Goal: Task Accomplishment & Management: Use online tool/utility

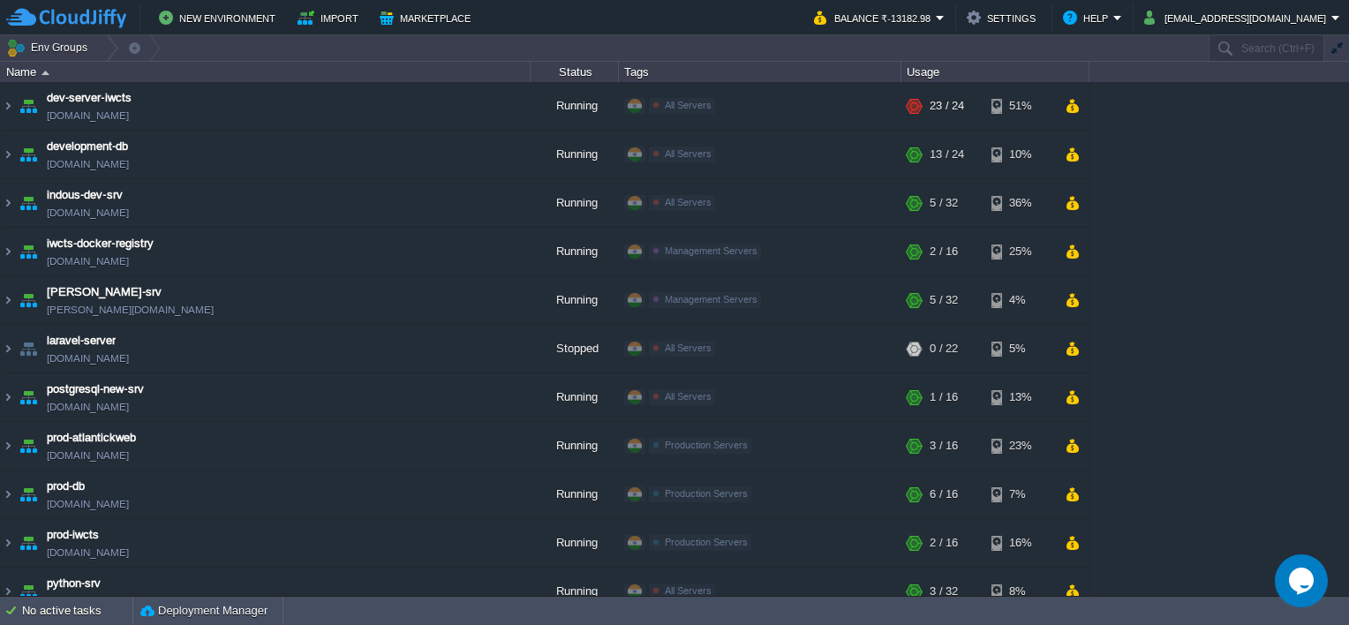
scroll to position [357, 0]
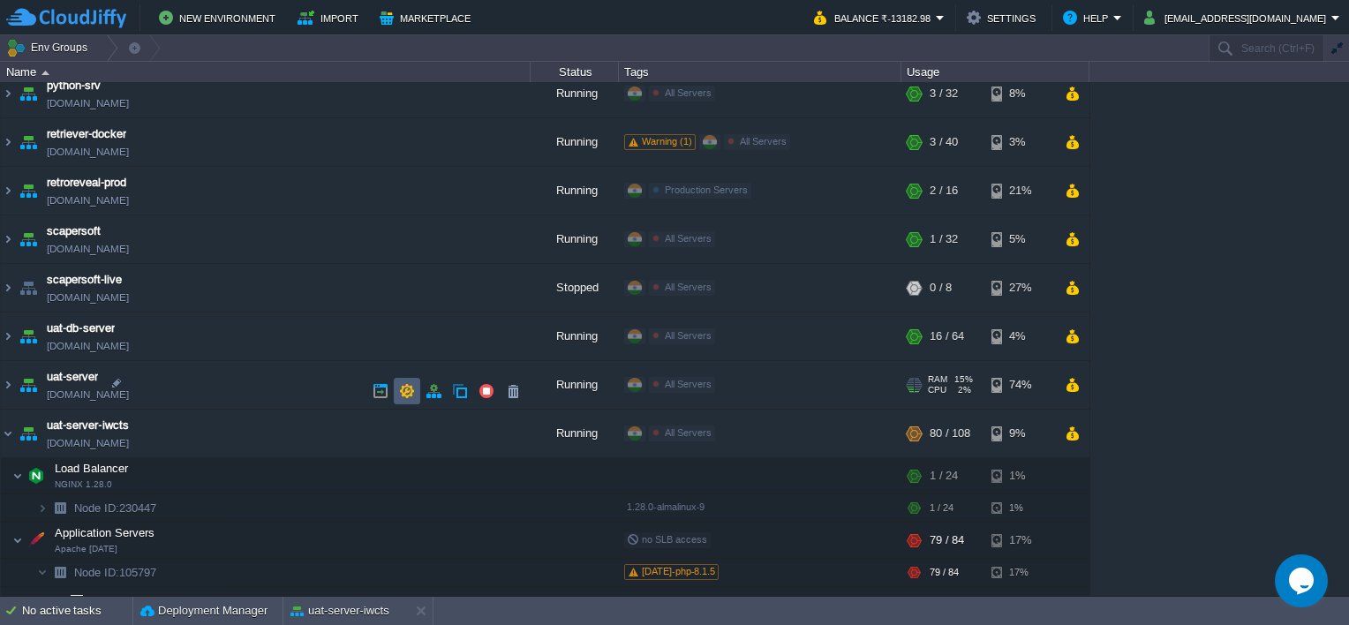
scroll to position [417, 0]
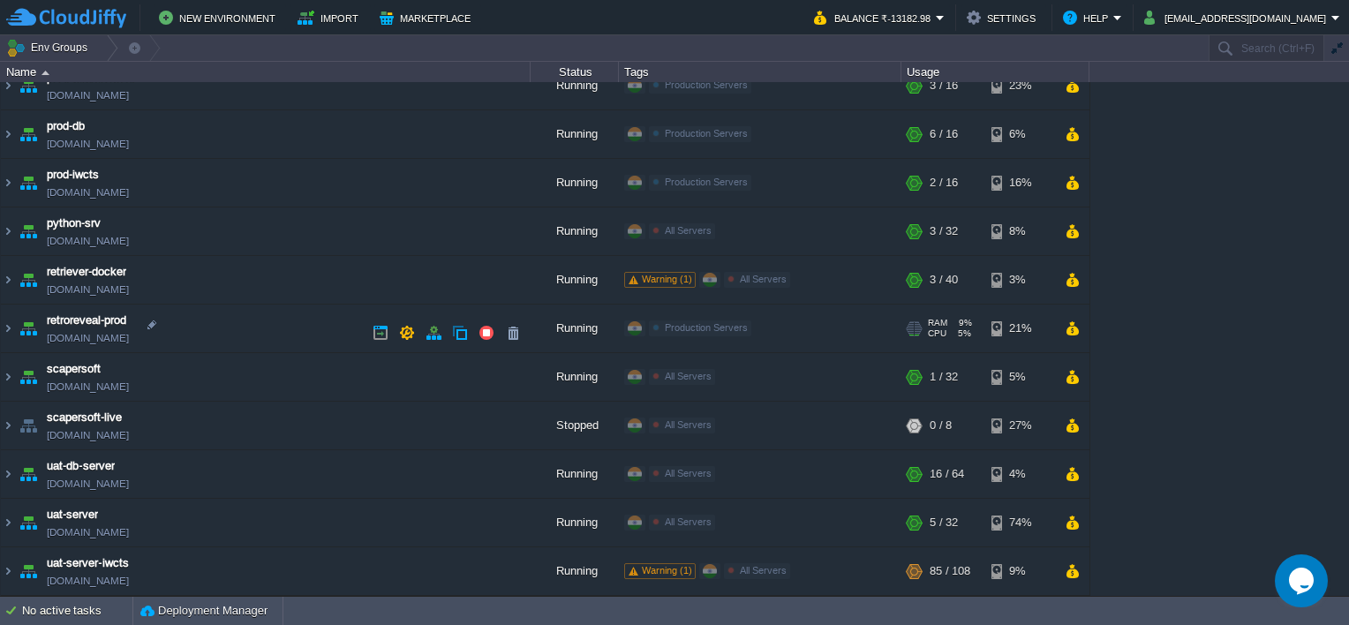
scroll to position [357, 0]
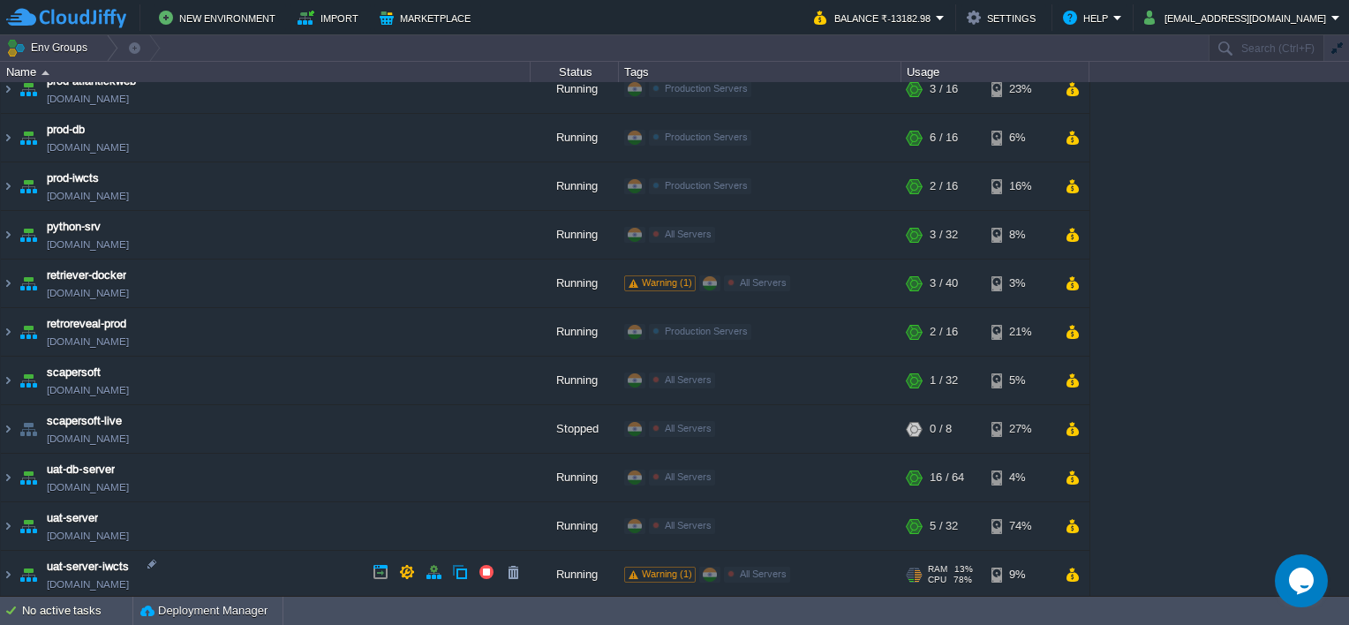
click at [681, 569] on span "Warning (1)" at bounding box center [667, 574] width 50 height 11
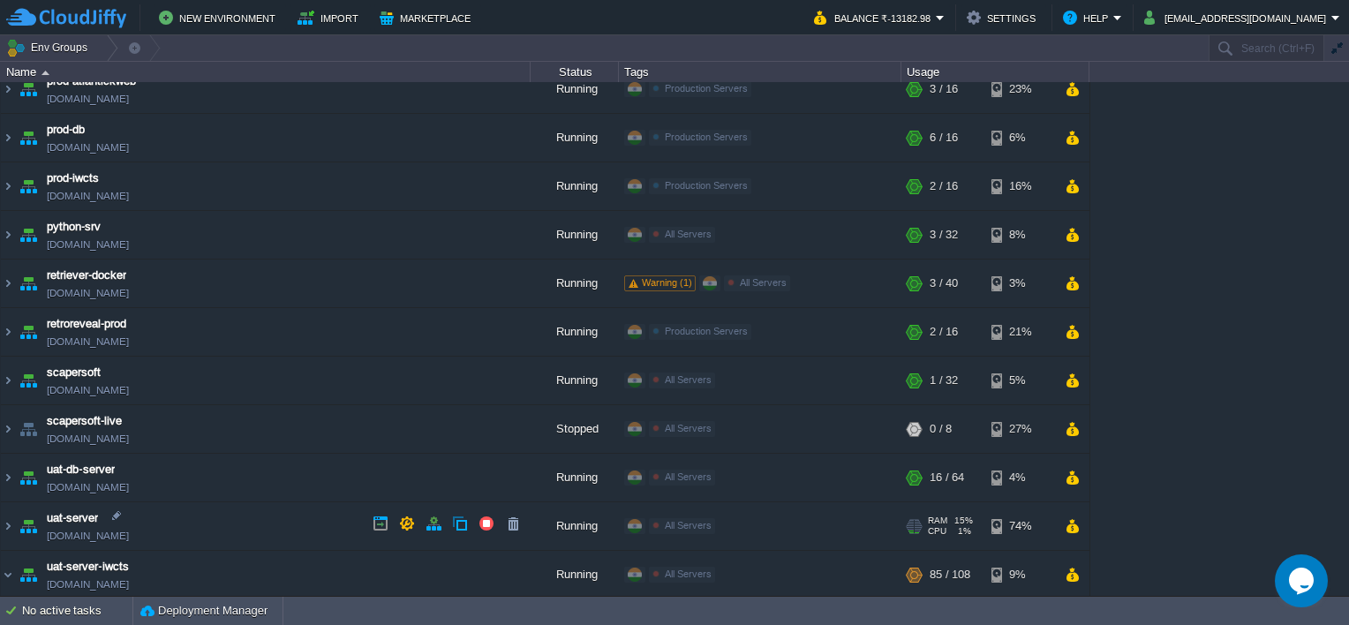
scroll to position [512, 0]
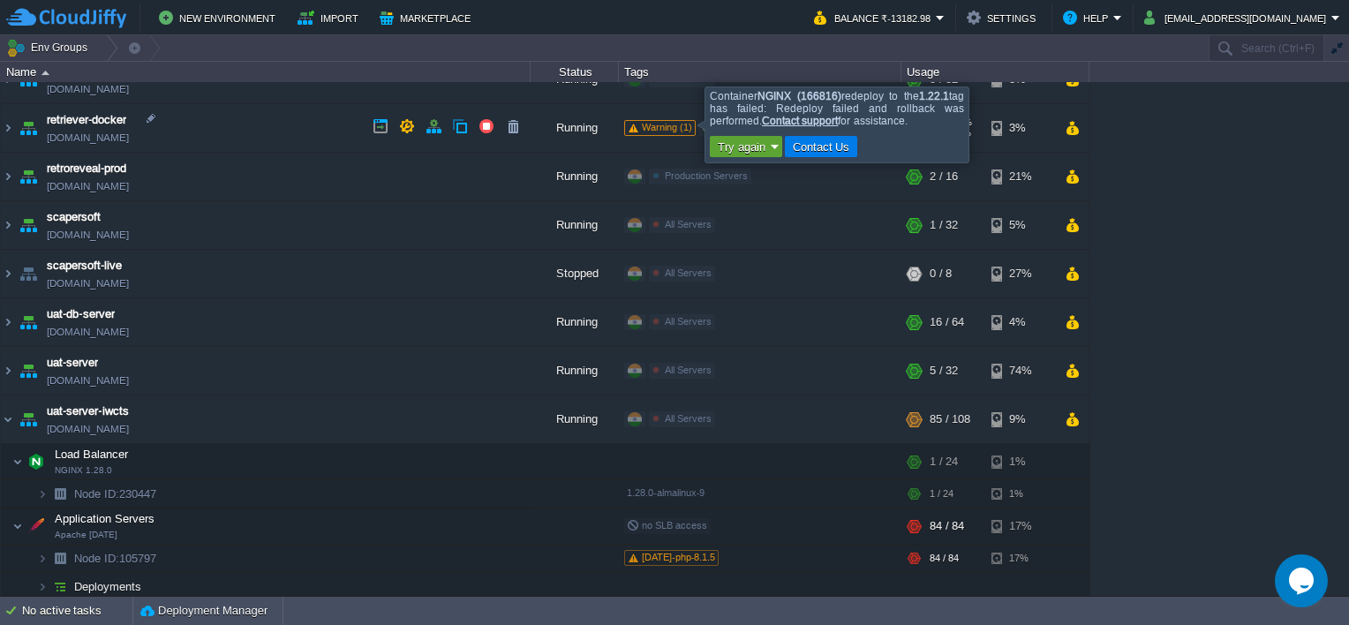
click at [688, 124] on span "Warning (1)" at bounding box center [667, 127] width 50 height 11
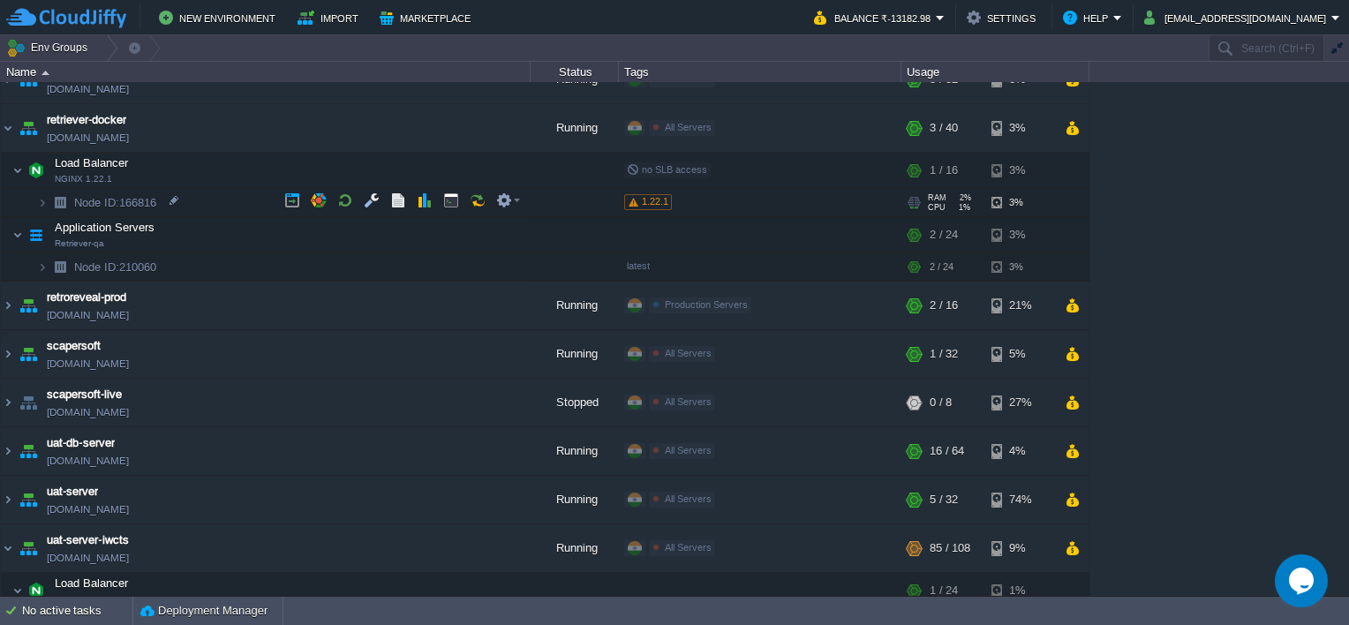
click at [655, 201] on span "1.22.1" at bounding box center [655, 201] width 26 height 11
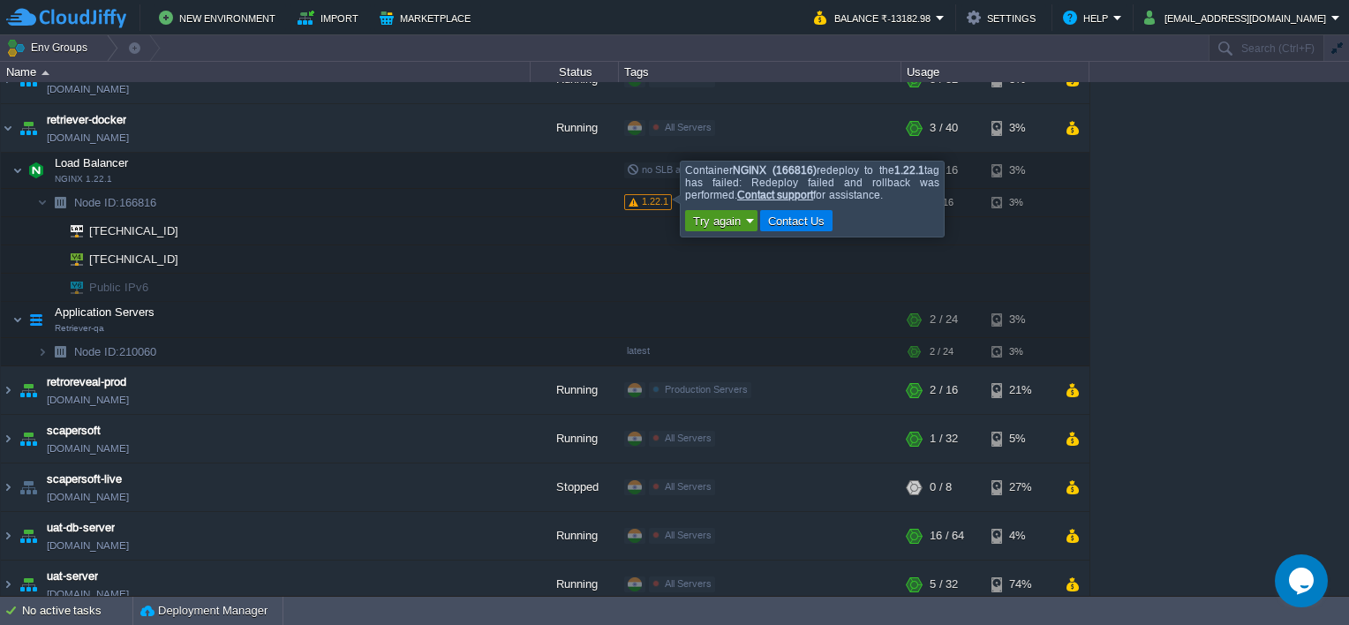
click at [721, 226] on button "Try again" at bounding box center [717, 221] width 58 height 16
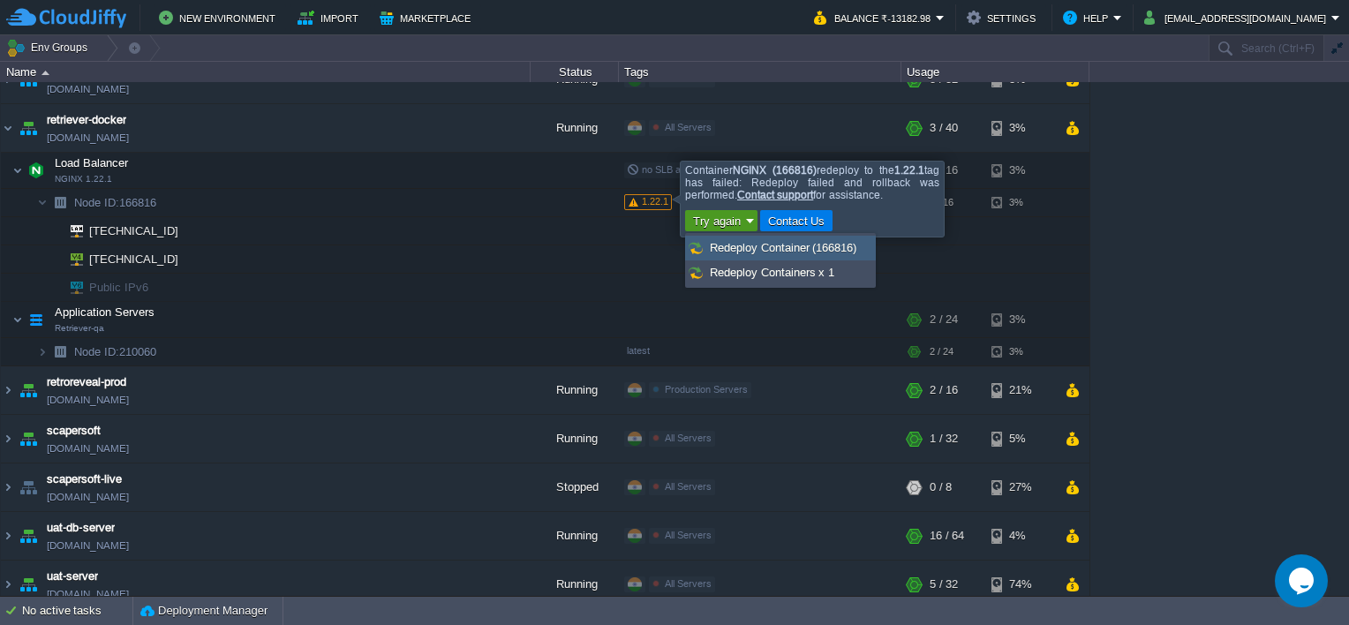
click at [754, 251] on span "Redeploy Container (166816)" at bounding box center [783, 247] width 147 height 13
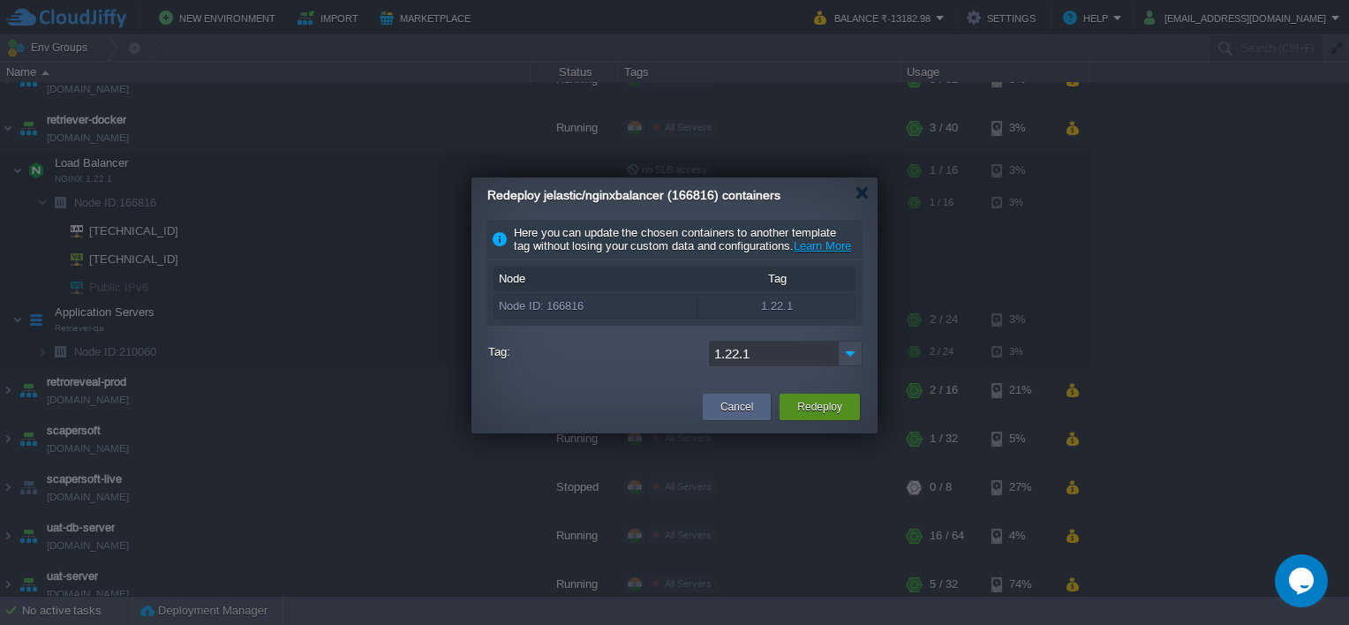
click at [808, 416] on button "Redeploy" at bounding box center [819, 407] width 45 height 18
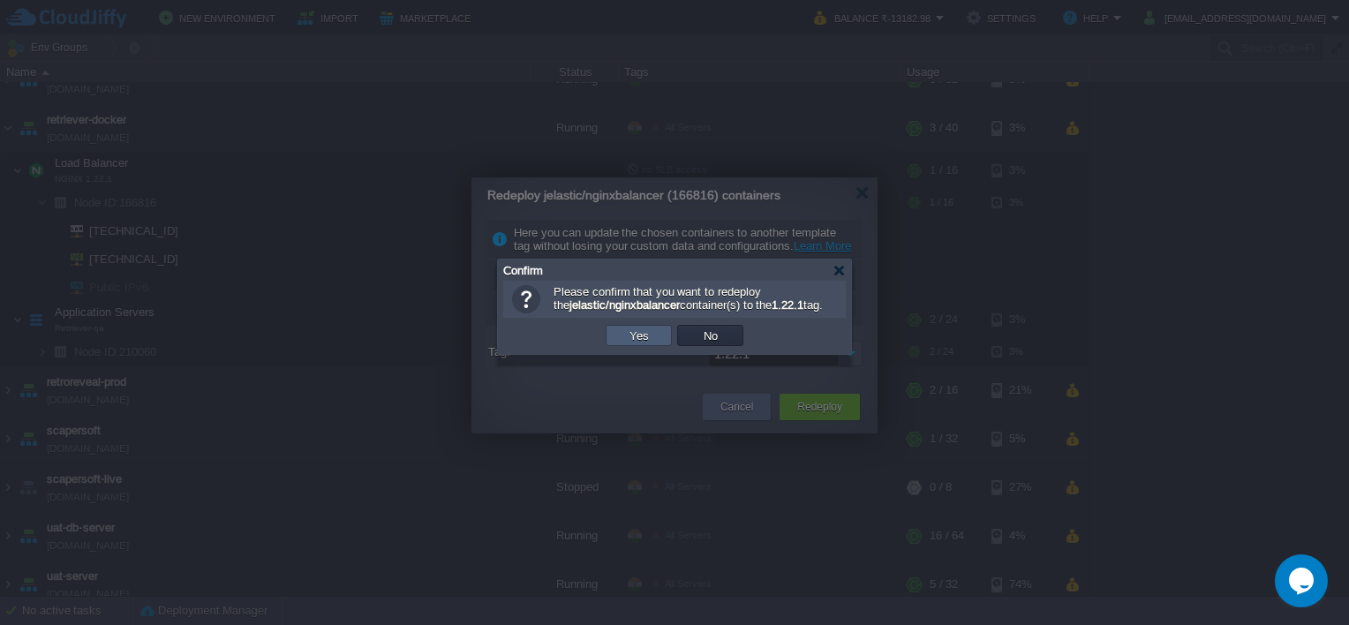
click at [640, 343] on button "Yes" at bounding box center [639, 336] width 30 height 16
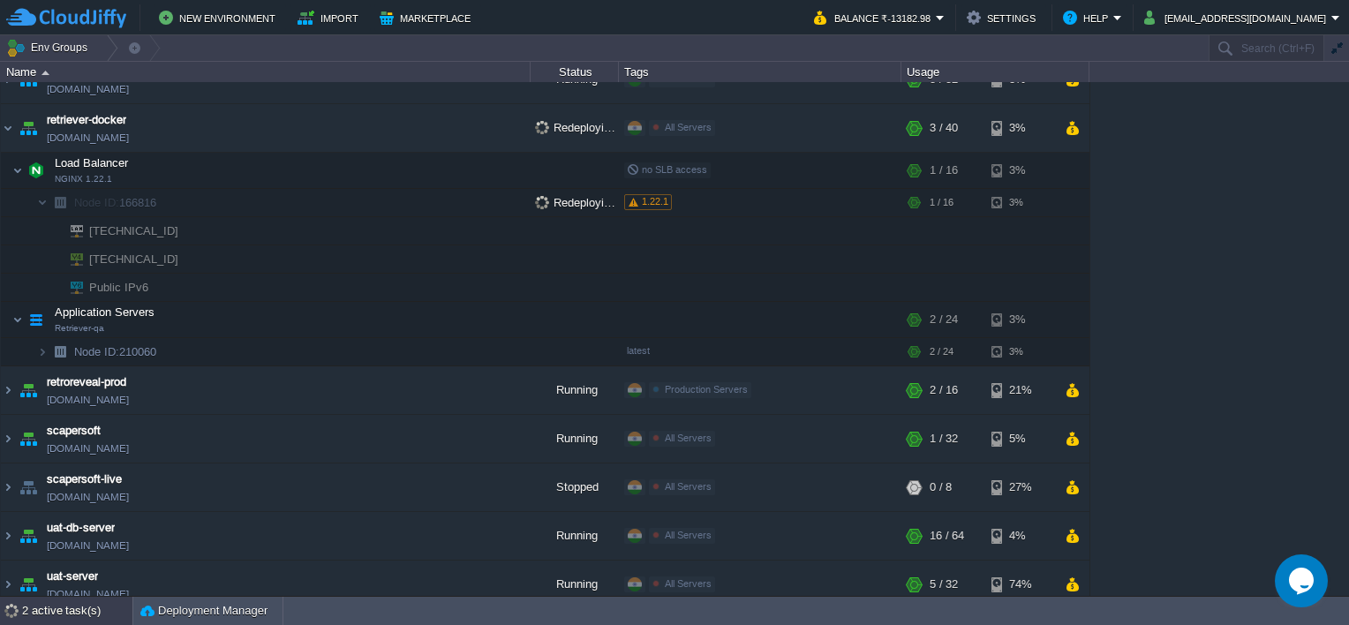
click at [87, 614] on div "2 active task(s)" at bounding box center [77, 611] width 110 height 28
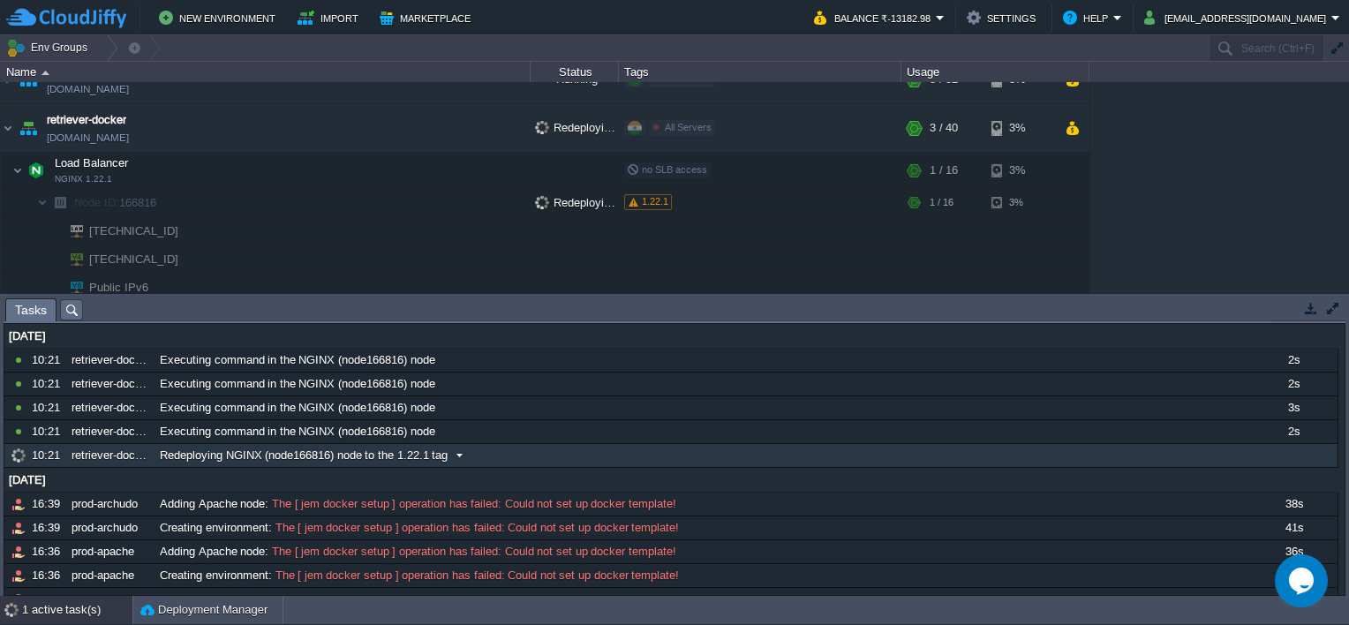
click at [263, 463] on div "Redeploying NGINX (node166816) node to the 1.22.1 tag" at bounding box center [701, 455] width 1093 height 23
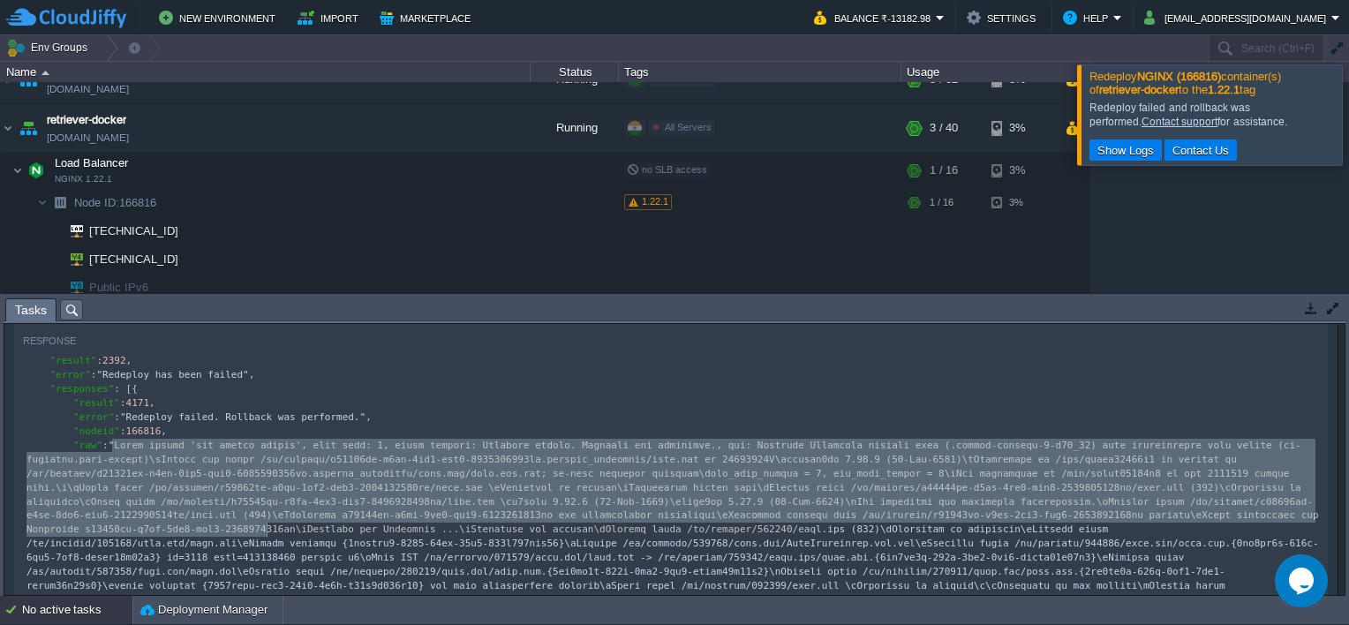
scroll to position [441, 0]
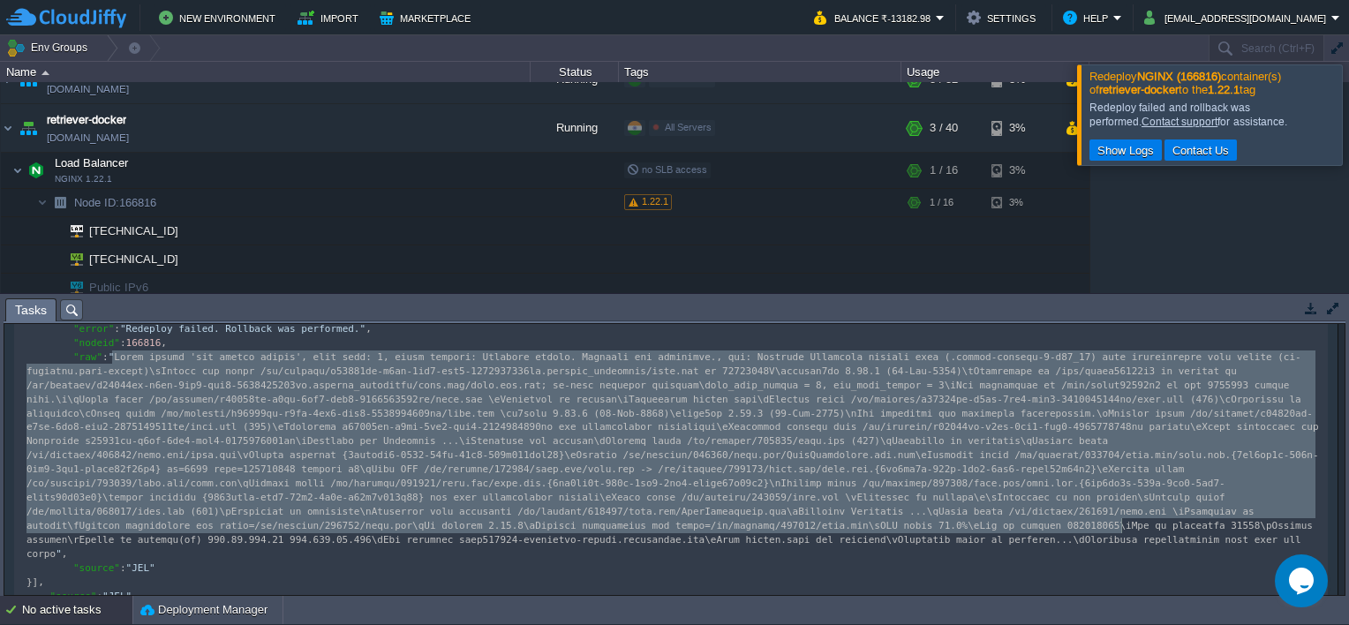
drag, startPoint x: 110, startPoint y: 448, endPoint x: 1119, endPoint y: 531, distance: 1012.4
type textarea "Error during 'jem docker update', exit code: 1, error message: Redeploy failed.…"
click at [1320, 303] on td at bounding box center [1310, 308] width 22 height 21
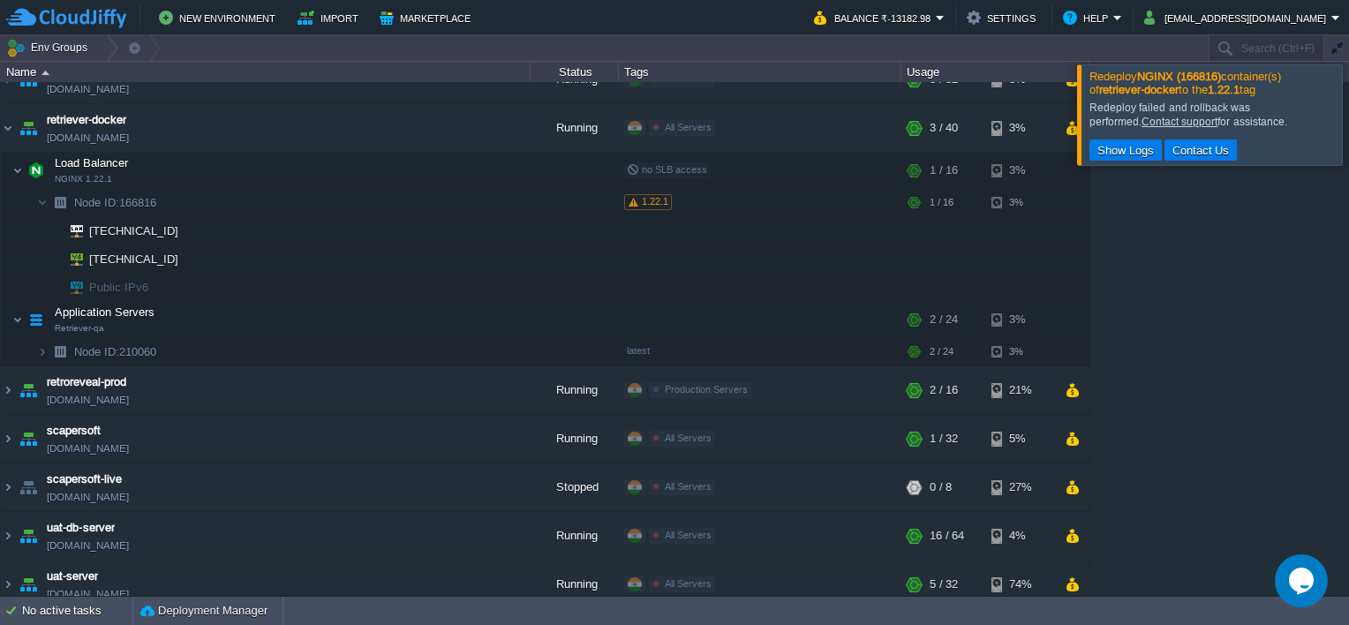
click at [1348, 102] on div at bounding box center [1370, 114] width 0 height 100
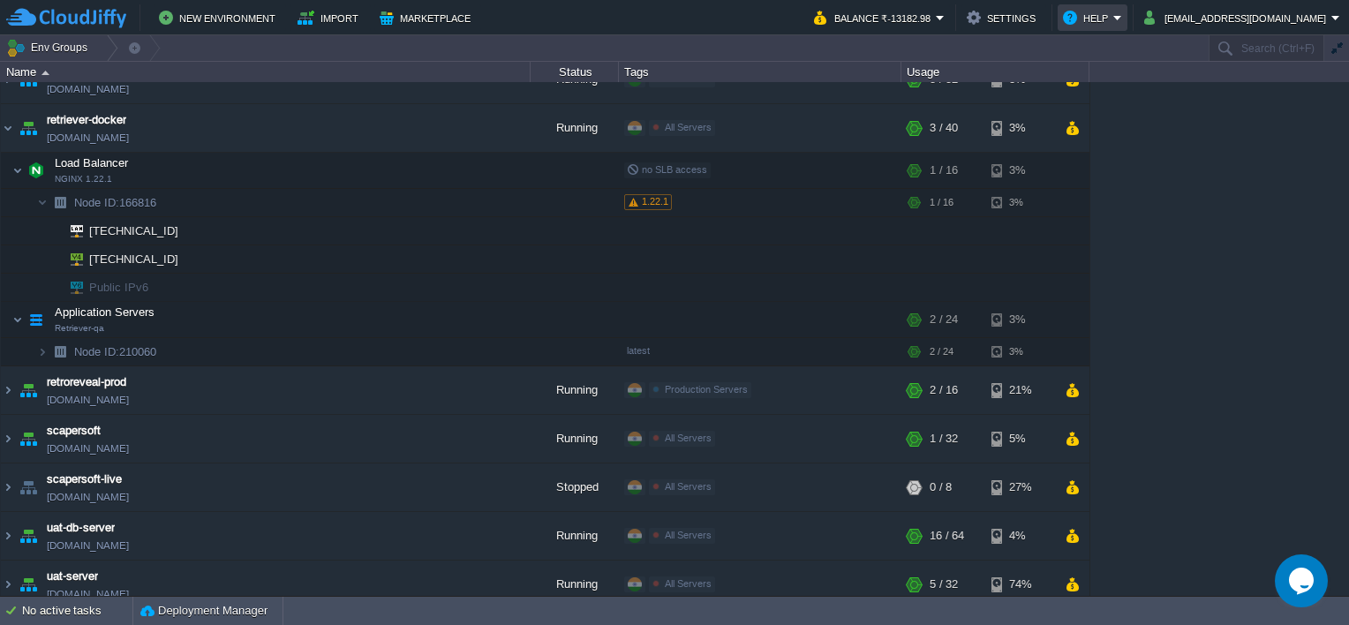
click at [1113, 18] on button "Help" at bounding box center [1088, 17] width 50 height 21
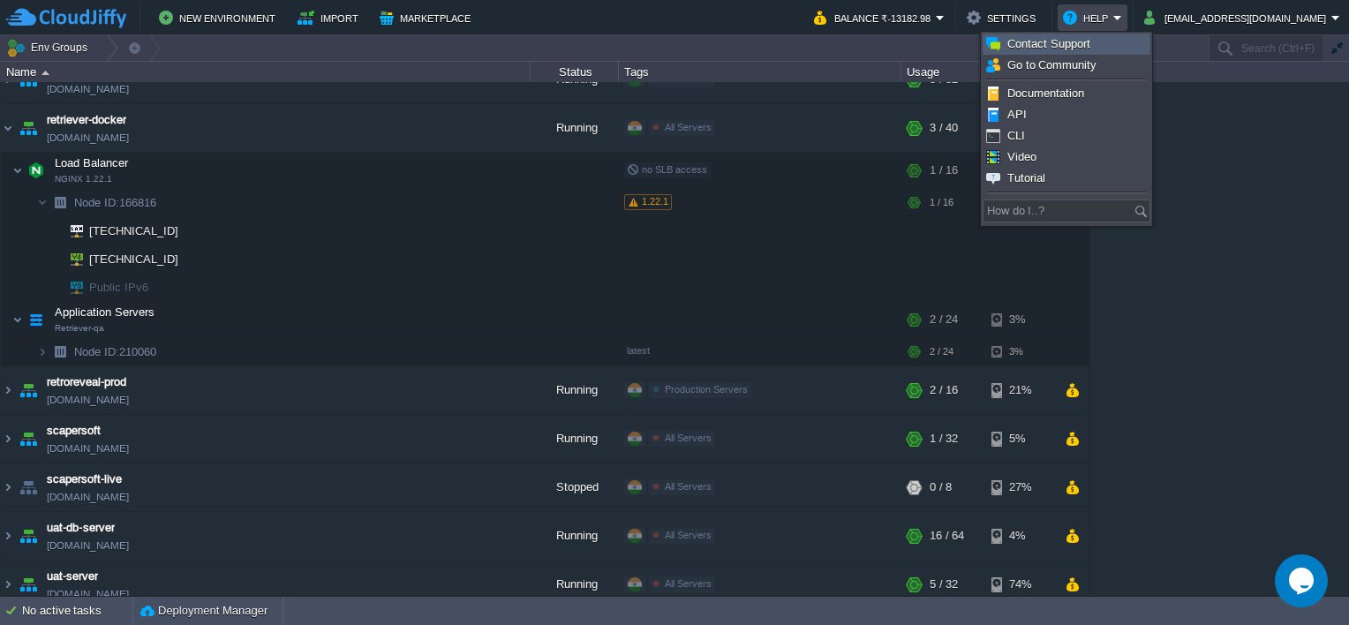
click at [1068, 49] on span "Contact Support" at bounding box center [1048, 43] width 83 height 13
